Goal: Check status: Check status

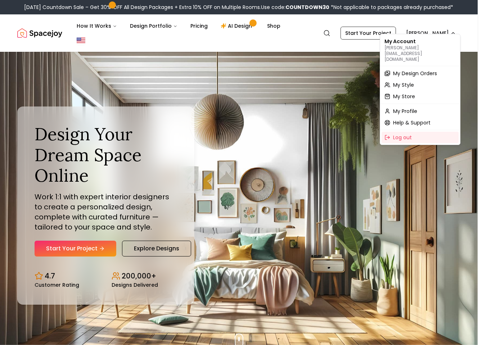
click at [409, 70] on span "My Design Orders" at bounding box center [415, 73] width 44 height 7
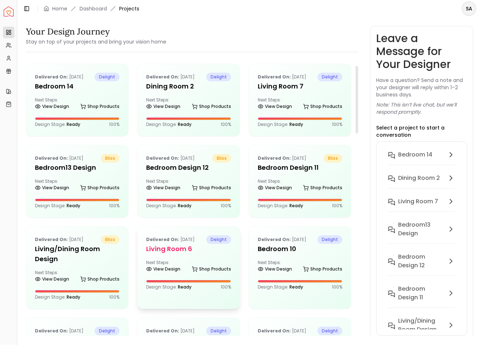
scroll to position [269, 0]
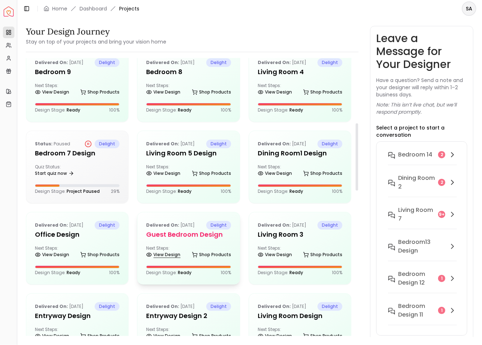
click at [154, 255] on link "View Design" at bounding box center [163, 255] width 34 height 10
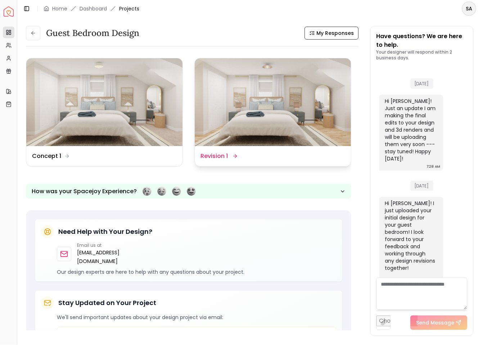
scroll to position [42, 0]
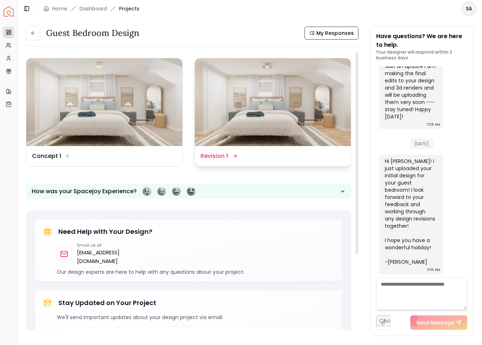
click at [255, 157] on div "Design Name Revision 1" at bounding box center [273, 156] width 145 height 9
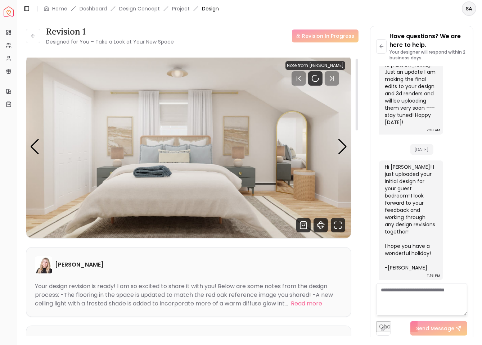
scroll to position [3, 0]
click at [346, 147] on div "Next slide" at bounding box center [343, 147] width 10 height 16
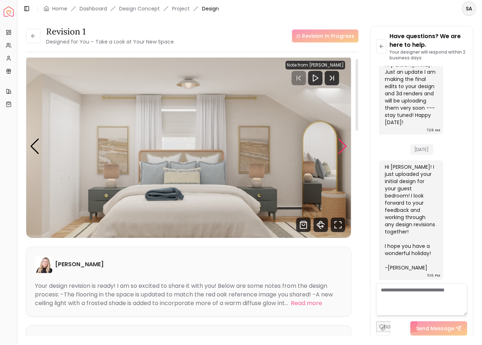
click at [346, 147] on div "Next slide" at bounding box center [343, 147] width 10 height 16
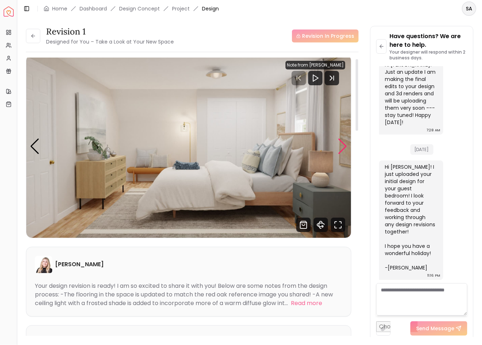
click at [346, 147] on div "Next slide" at bounding box center [343, 147] width 10 height 16
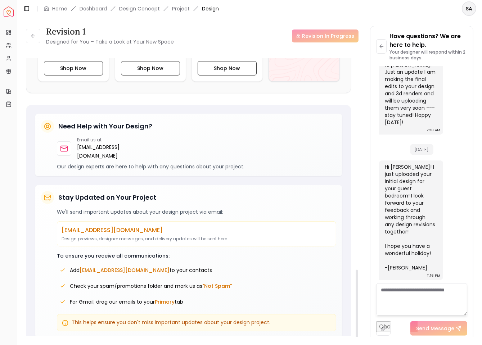
scroll to position [692, 0]
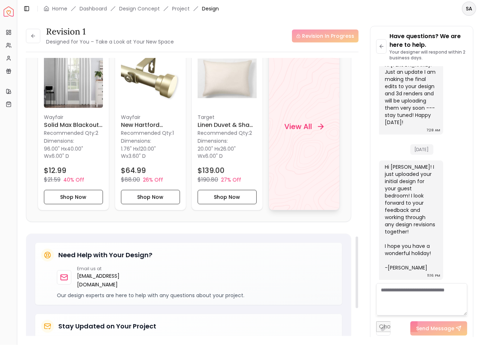
click at [294, 153] on div "View All" at bounding box center [304, 127] width 71 height 168
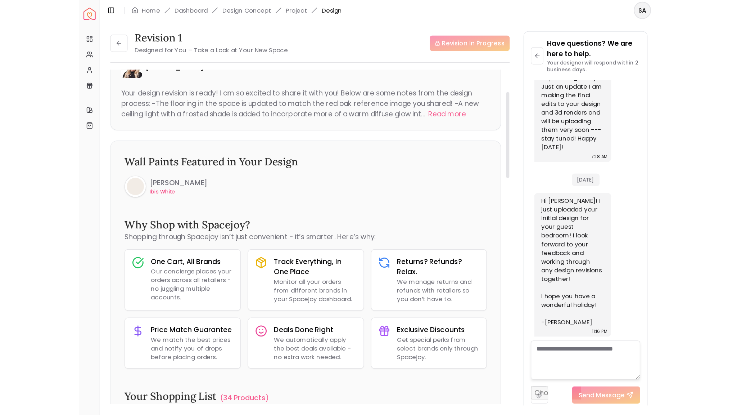
scroll to position [0, 0]
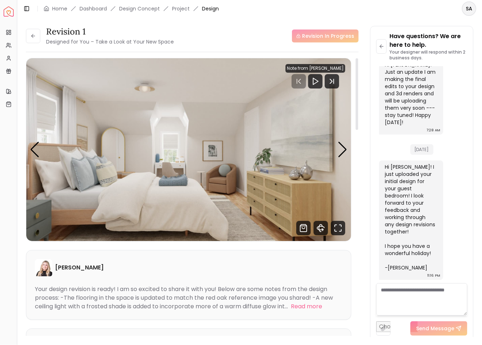
click at [204, 144] on img "4 / 4" at bounding box center [188, 149] width 325 height 183
click at [303, 232] on icon "Shop Products from this design" at bounding box center [303, 228] width 6 height 7
click at [315, 232] on icon "360 View" at bounding box center [321, 228] width 14 height 14
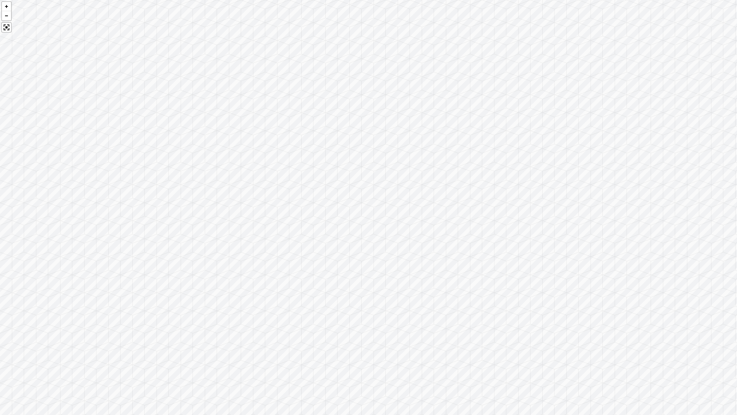
drag, startPoint x: 580, startPoint y: 213, endPoint x: 415, endPoint y: 146, distance: 178.4
click at [432, 150] on div at bounding box center [368, 207] width 737 height 415
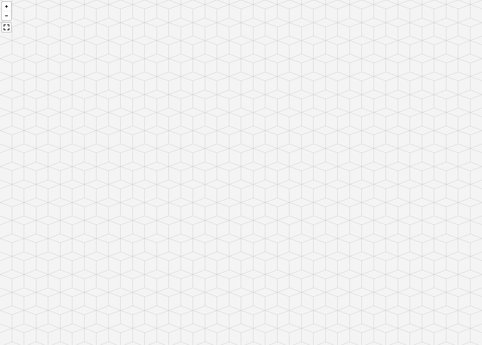
scroll to position [1, 0]
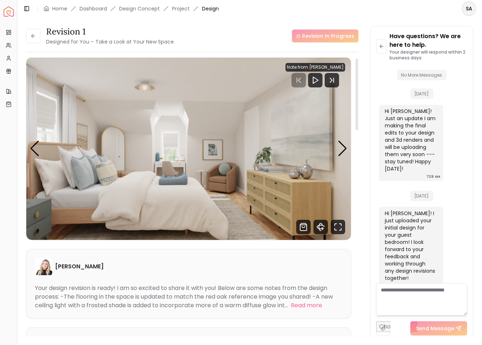
click at [348, 146] on img "4 / 4" at bounding box center [188, 148] width 325 height 183
click at [345, 146] on div "Next slide" at bounding box center [343, 149] width 10 height 16
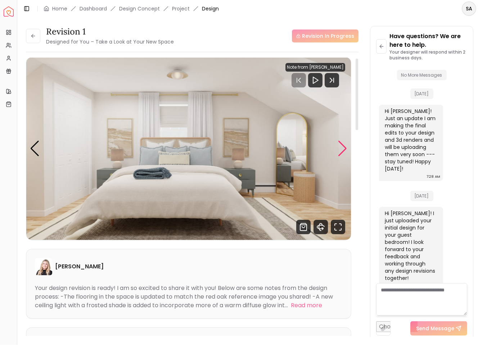
click at [345, 146] on div "Next slide" at bounding box center [343, 149] width 10 height 16
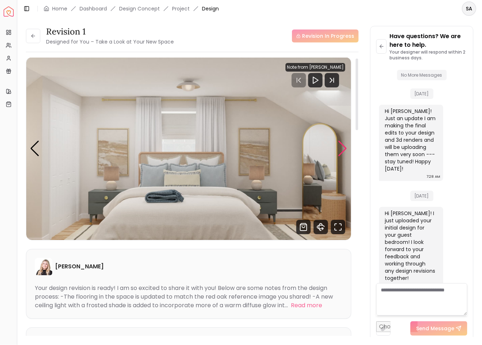
click at [345, 146] on div "Next slide" at bounding box center [343, 149] width 10 height 16
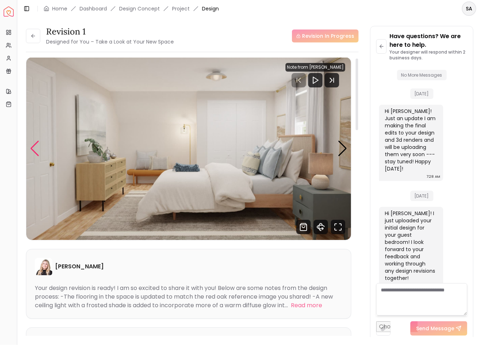
click at [36, 150] on div "Previous slide" at bounding box center [35, 149] width 10 height 16
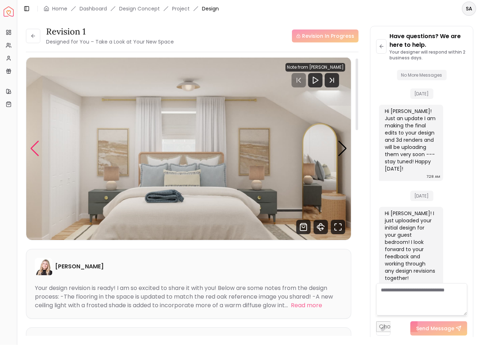
click at [39, 147] on div "Previous slide" at bounding box center [35, 149] width 10 height 16
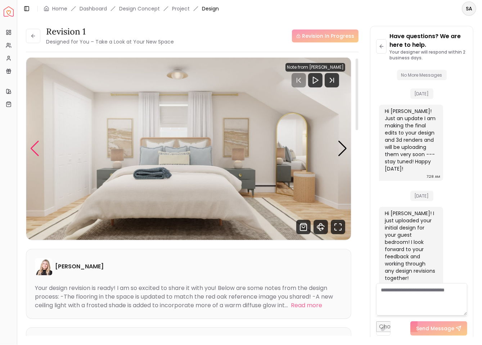
click at [36, 145] on div "Previous slide" at bounding box center [35, 149] width 10 height 16
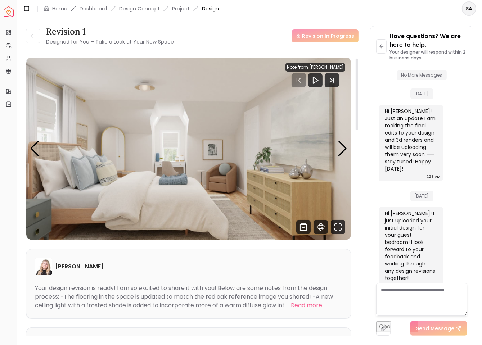
click at [222, 169] on img "4 / 4" at bounding box center [188, 148] width 325 height 183
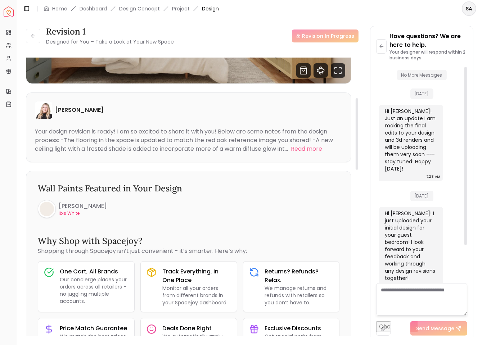
scroll to position [0, 0]
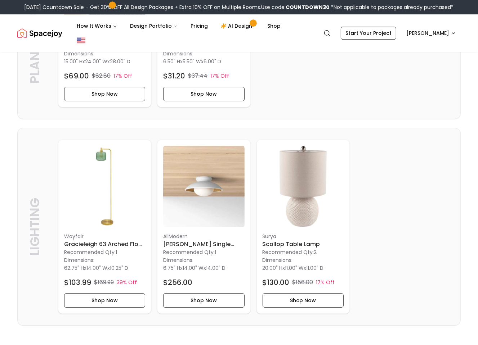
scroll to position [1838, 0]
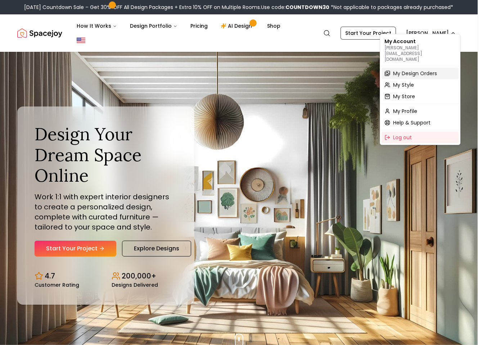
click at [432, 70] on span "My Design Orders" at bounding box center [415, 73] width 44 height 7
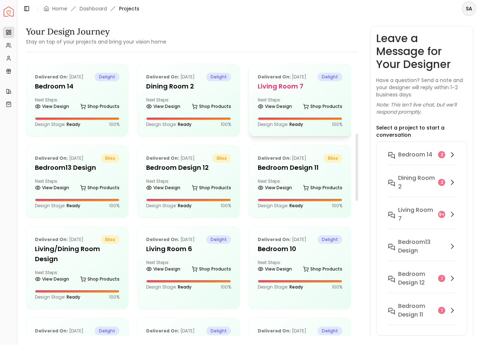
scroll to position [311, 0]
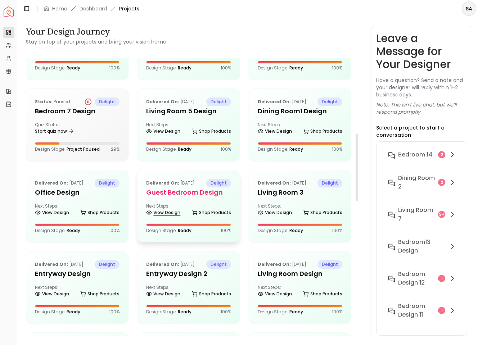
click at [162, 209] on link "View Design" at bounding box center [163, 213] width 34 height 10
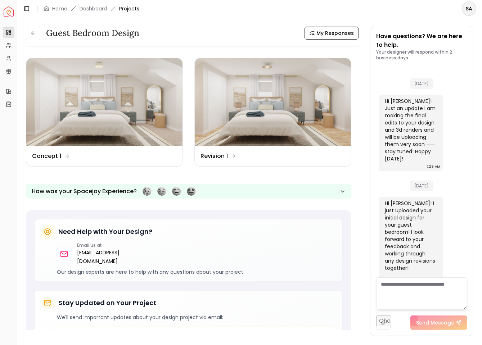
scroll to position [42, 0]
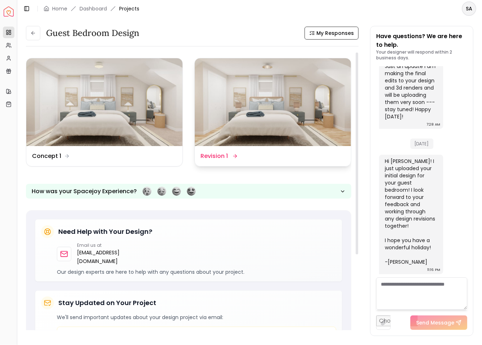
click at [227, 155] on dd "Revision 1" at bounding box center [214, 156] width 27 height 9
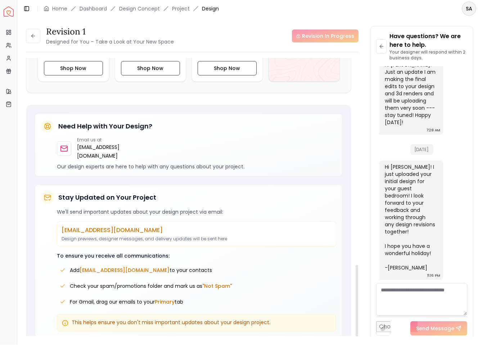
scroll to position [620, 0]
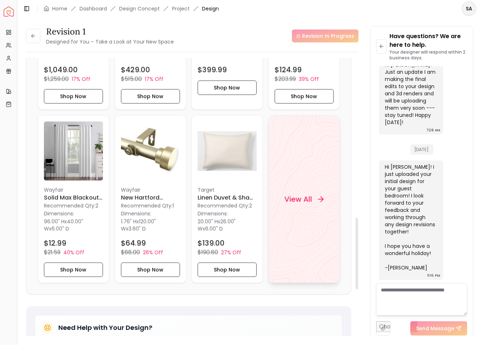
click at [292, 213] on div "View All" at bounding box center [304, 200] width 71 height 168
